Goal: Navigation & Orientation: Find specific page/section

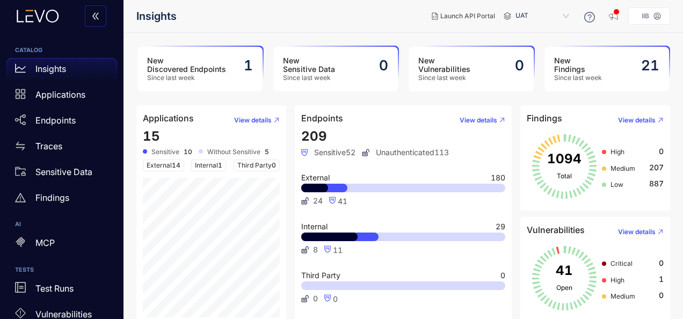
click at [338, 27] on header "Insights Launch API Portal UAT IIB" at bounding box center [403, 16] width 534 height 32
click at [49, 95] on p "Applications" at bounding box center [60, 95] width 50 height 10
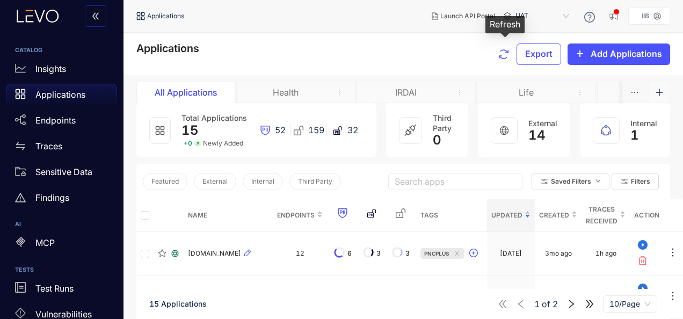
click at [503, 53] on icon "button" at bounding box center [503, 54] width 13 height 13
click at [338, 57] on div "Applications Export Add Applications" at bounding box center [403, 53] width 534 height 23
click at [566, 14] on span "UAT" at bounding box center [543, 16] width 56 height 17
click at [507, 12] on icon at bounding box center [507, 16] width 8 height 8
click at [568, 16] on span "UAT" at bounding box center [543, 16] width 56 height 17
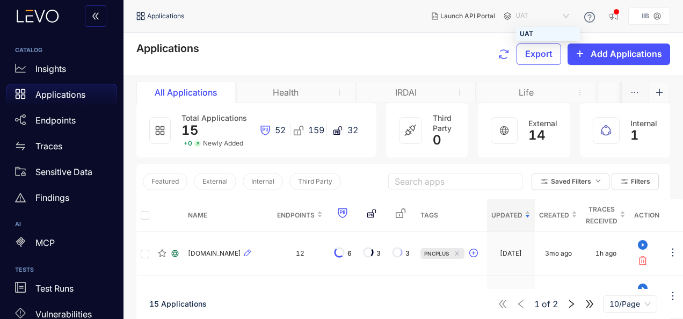
click at [543, 26] on header "Applications Launch API Portal UAT e24c959e-5f28-4c2a-93ff-11262994ec55 UAT IIB" at bounding box center [403, 16] width 534 height 32
click at [540, 27] on header "Applications Launch API Portal UAT e24c959e-5f28-4c2a-93ff-11262994ec55 UAT IIB" at bounding box center [403, 16] width 534 height 32
click at [273, 40] on div "Applications Export Add Applications" at bounding box center [402, 54] width 559 height 42
click at [143, 13] on icon at bounding box center [141, 16] width 8 height 8
click at [49, 92] on p "Applications" at bounding box center [60, 95] width 50 height 10
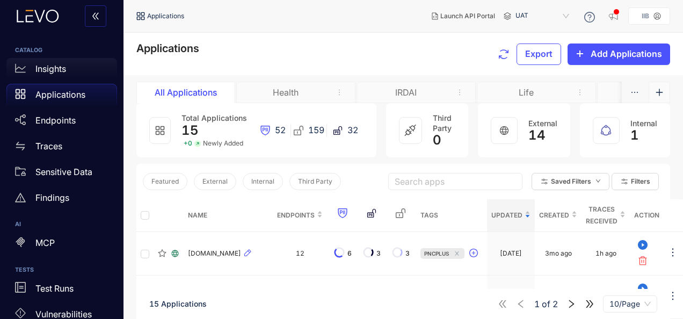
click at [45, 69] on p "Insights" at bounding box center [50, 69] width 31 height 10
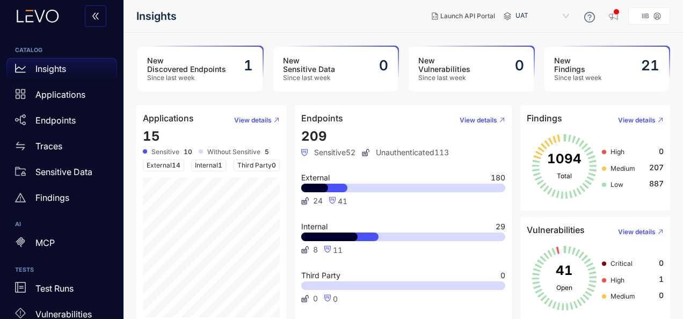
click at [423, 94] on main "New Discovered Endpoints Since last week 1 New Sensitive Data Since last week 0…" at bounding box center [402, 176] width 559 height 286
click at [546, 17] on span "UAT" at bounding box center [543, 16] width 56 height 17
click at [532, 32] on div "UAT" at bounding box center [548, 34] width 56 height 12
click at [619, 17] on icon "button" at bounding box center [613, 16] width 11 height 11
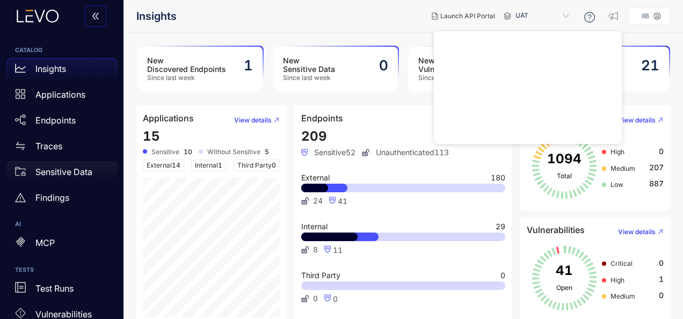
click at [73, 178] on div "Sensitive Data" at bounding box center [61, 171] width 111 height 21
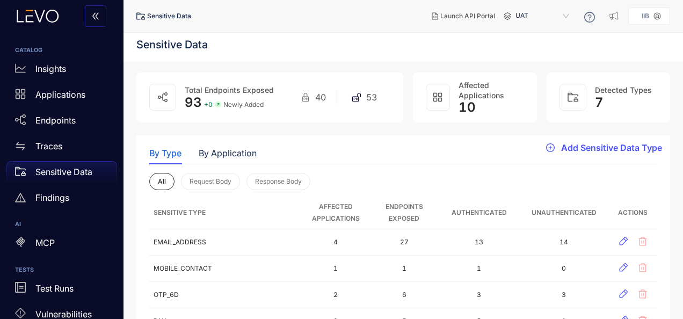
click at [409, 157] on div "By Type By Application" at bounding box center [403, 153] width 508 height 23
click at [51, 63] on div "Insights" at bounding box center [61, 68] width 111 height 21
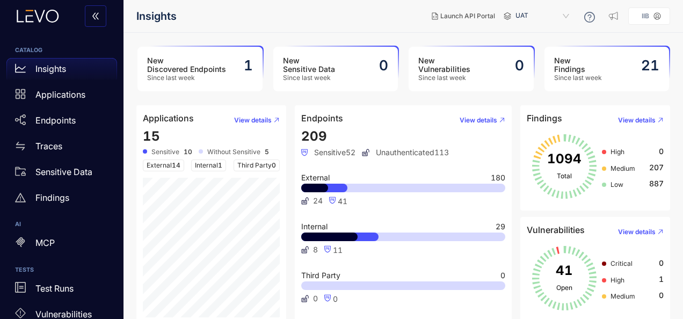
click at [293, 67] on h3 "New Sensitive Data" at bounding box center [309, 64] width 52 height 17
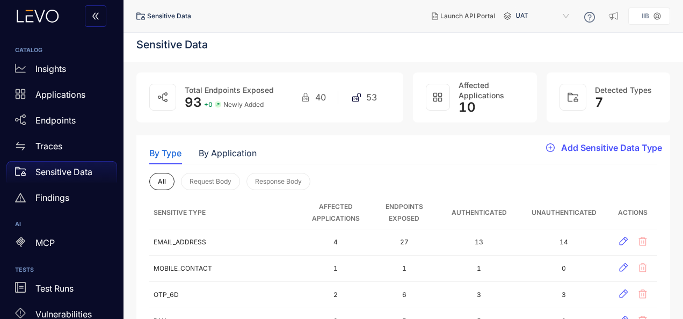
click at [370, 154] on div "By Type By Application" at bounding box center [403, 153] width 508 height 23
click at [376, 163] on div "By Type By Application" at bounding box center [403, 153] width 508 height 23
click at [33, 68] on div "Insights" at bounding box center [61, 68] width 111 height 21
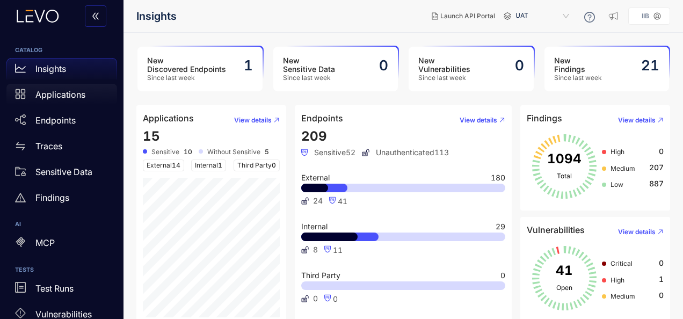
drag, startPoint x: 40, startPoint y: 93, endPoint x: 74, endPoint y: 93, distance: 33.3
click at [41, 93] on p "Applications" at bounding box center [60, 95] width 50 height 10
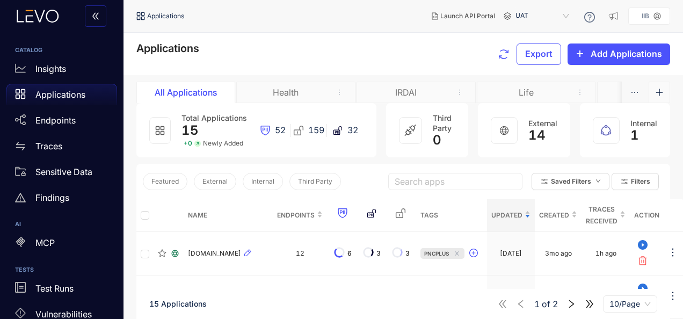
click at [268, 90] on div "Health" at bounding box center [285, 92] width 81 height 10
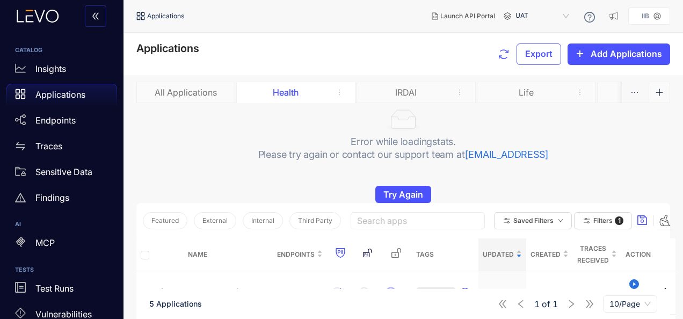
click at [180, 88] on div "All Applications" at bounding box center [185, 92] width 81 height 10
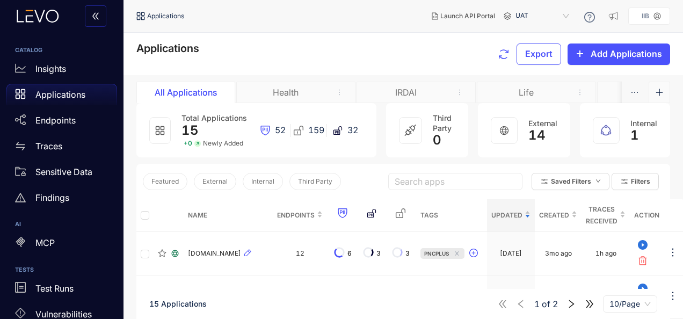
click at [293, 92] on div "Health" at bounding box center [285, 92] width 81 height 10
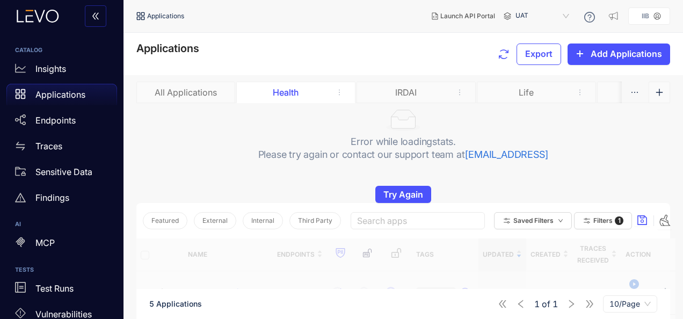
click at [394, 92] on div "IRDAI" at bounding box center [406, 92] width 81 height 10
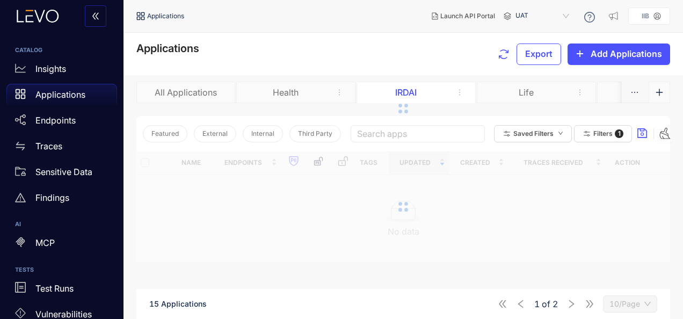
click at [508, 83] on div "Life" at bounding box center [536, 92] width 119 height 21
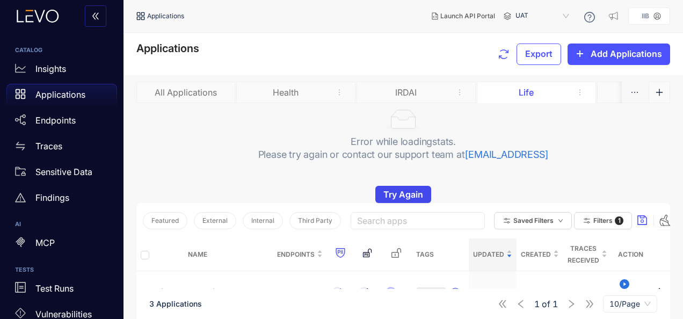
click at [410, 198] on span "Try Again" at bounding box center [403, 194] width 40 height 10
click at [619, 176] on div "Error while loading stats . Please try again or contact our support team at [EM…" at bounding box center [403, 153] width 534 height 100
click at [598, 218] on span "Filters" at bounding box center [602, 221] width 19 height 8
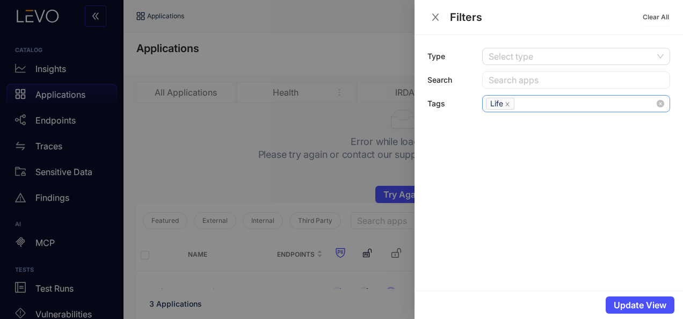
click at [508, 103] on icon "close" at bounding box center [507, 103] width 5 height 5
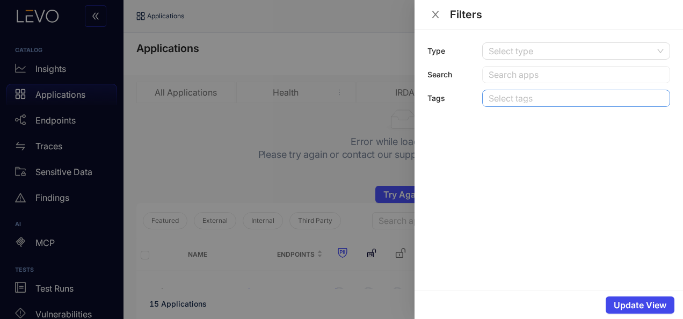
click at [630, 306] on span "Update View" at bounding box center [639, 305] width 53 height 10
click at [434, 12] on icon "close" at bounding box center [435, 14] width 7 height 7
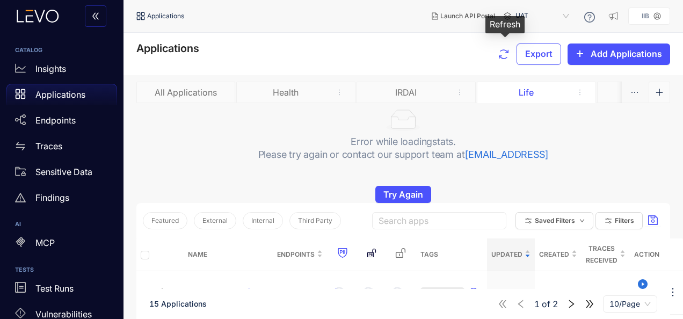
click at [509, 54] on icon "button" at bounding box center [503, 54] width 13 height 13
click at [60, 68] on p "Insights" at bounding box center [50, 69] width 31 height 10
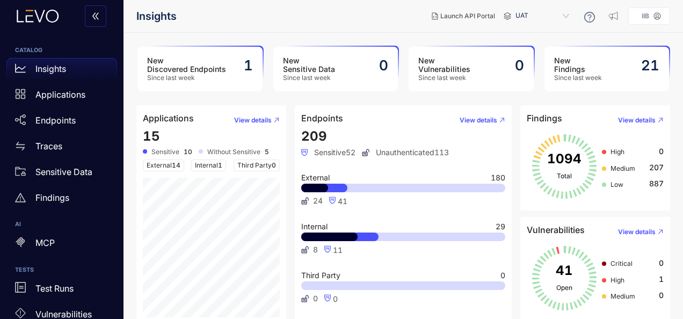
click at [682, 62] on main "New Discovered Endpoints Since last week 1 New Sensitive Data Since last week 0…" at bounding box center [402, 176] width 559 height 286
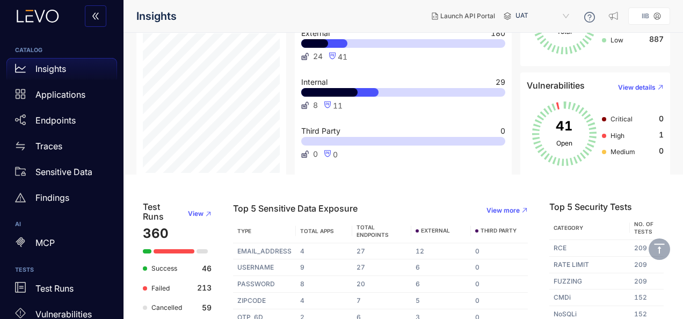
scroll to position [155, 0]
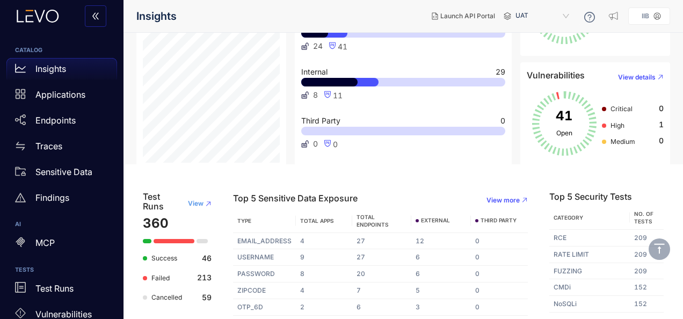
click at [205, 205] on button "View" at bounding box center [195, 203] width 32 height 17
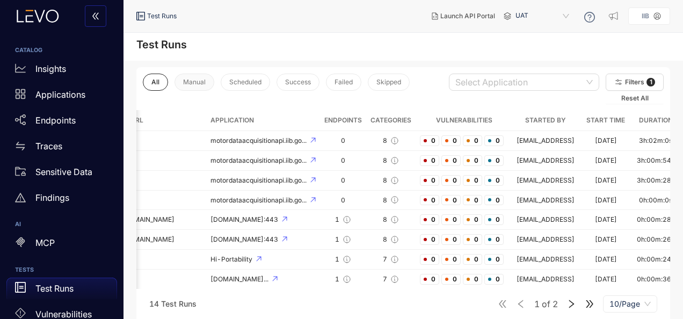
click at [200, 76] on button "Manual" at bounding box center [194, 82] width 40 height 17
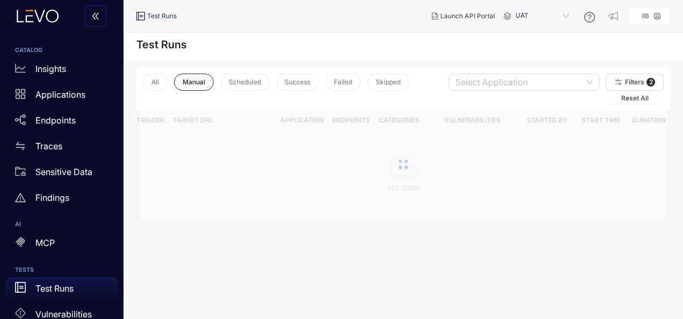
scroll to position [0, 37]
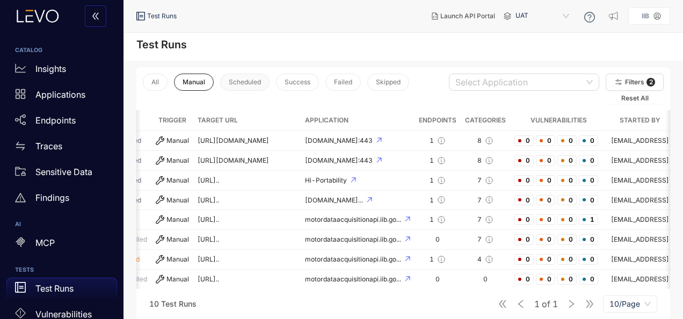
click at [234, 82] on span "Scheduled" at bounding box center [245, 82] width 32 height 8
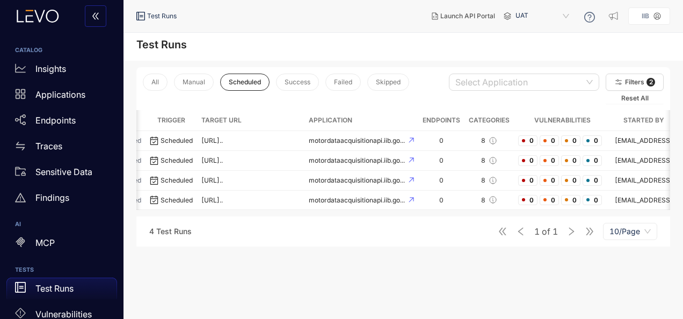
click at [332, 38] on div "Test Runs" at bounding box center [402, 47] width 559 height 28
click at [327, 33] on div "Test Runs" at bounding box center [402, 47] width 559 height 28
click at [640, 18] on div "IIB" at bounding box center [645, 16] width 16 height 8
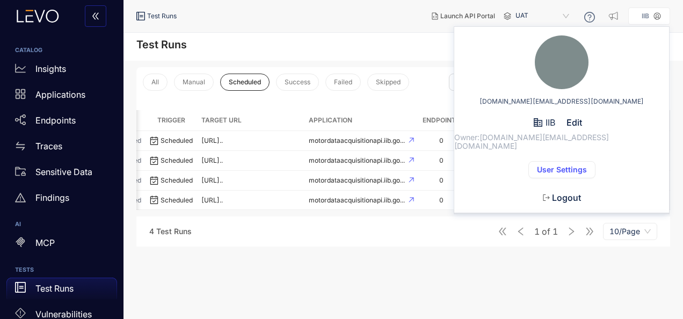
click at [555, 165] on span "User Settings" at bounding box center [562, 169] width 50 height 9
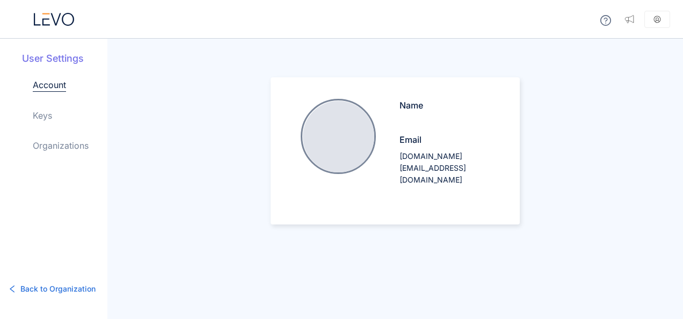
click at [38, 113] on link "Keys" at bounding box center [42, 115] width 19 height 13
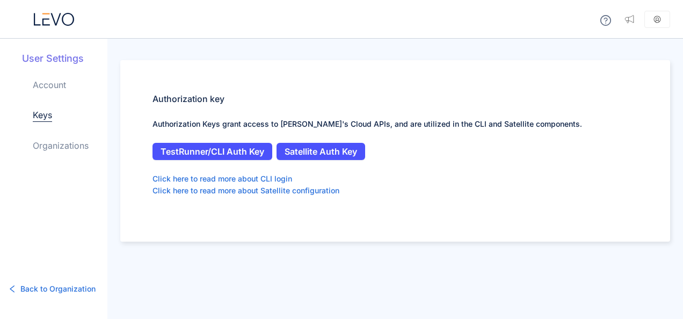
click at [54, 82] on link "Account" at bounding box center [49, 84] width 33 height 13
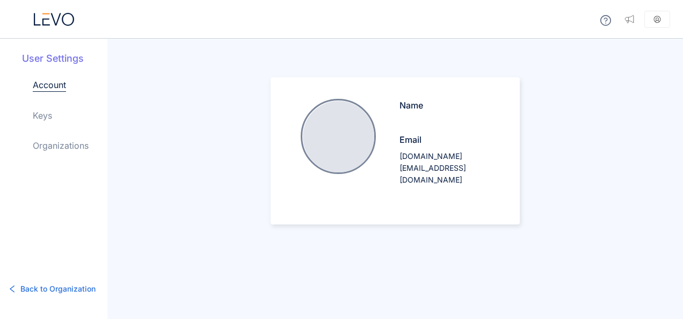
click at [57, 141] on link "Organizations" at bounding box center [61, 145] width 56 height 13
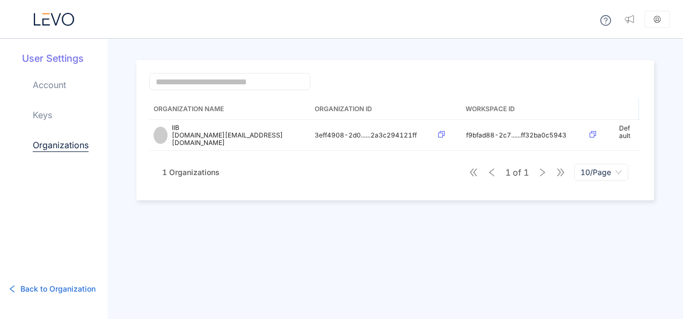
click at [50, 77] on div "User Settings Account Keys Organizations" at bounding box center [64, 111] width 85 height 118
click at [659, 13] on aside at bounding box center [657, 19] width 26 height 17
click at [656, 16] on icon at bounding box center [657, 19] width 7 height 7
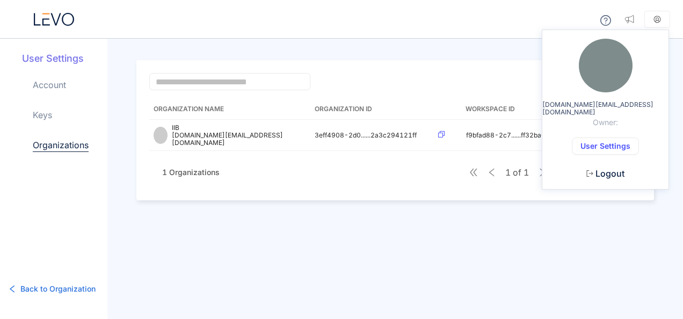
click at [588, 170] on icon "button" at bounding box center [590, 173] width 6 height 6
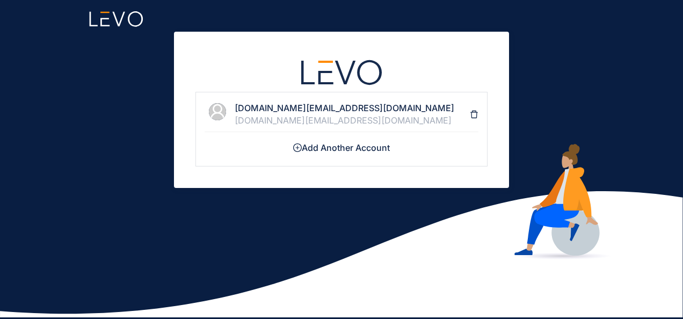
click at [580, 70] on div "[DOMAIN_NAME][EMAIL_ADDRESS][DOMAIN_NAME] [DOMAIN_NAME][EMAIL_ADDRESS][DOMAIN_N…" at bounding box center [341, 159] width 683 height 319
